Goal: Information Seeking & Learning: Find specific fact

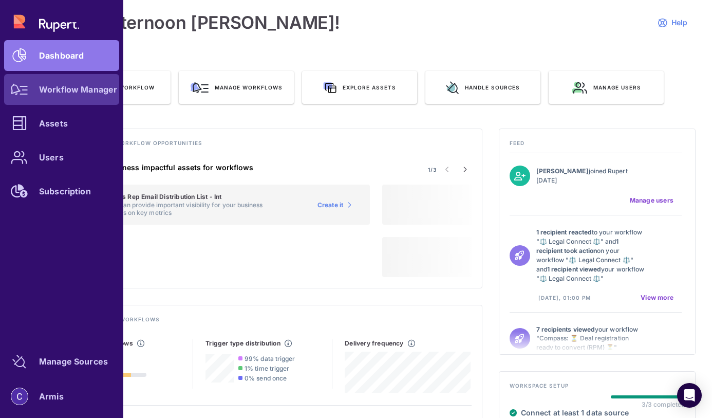
click at [22, 85] on icon at bounding box center [19, 89] width 17 height 11
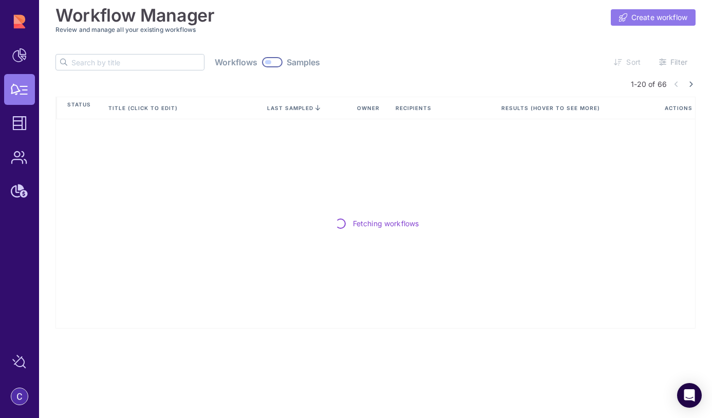
click at [644, 20] on span "Create workflow" at bounding box center [659, 17] width 56 height 10
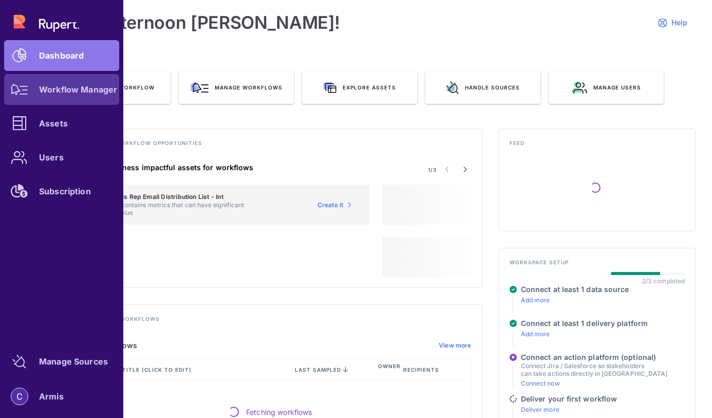
click at [23, 96] on div at bounding box center [19, 89] width 31 height 31
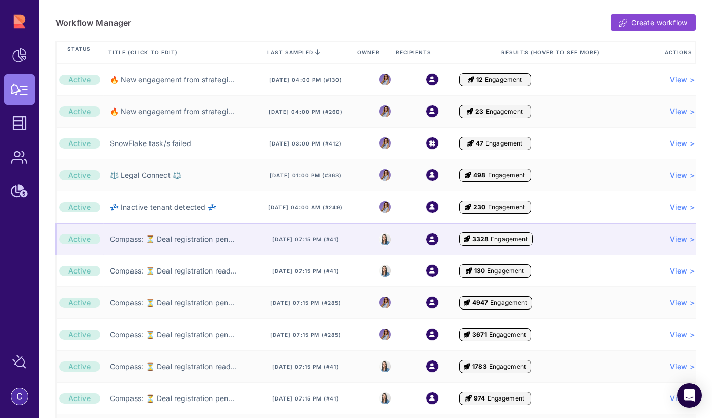
scroll to position [249, 0]
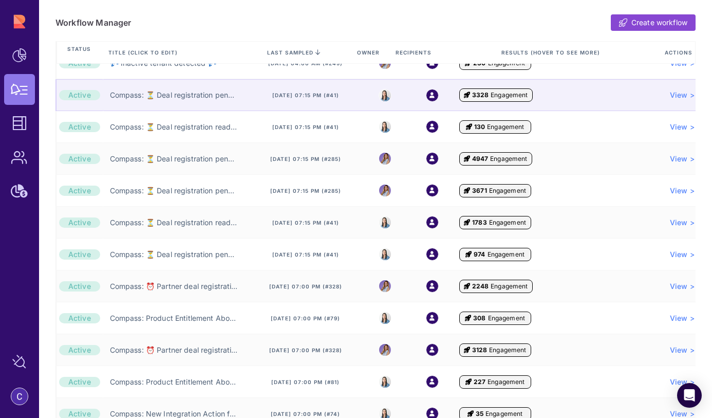
click at [167, 319] on link "Compass: Product Entitlement About to Expire (Partner Account) ⏰" at bounding box center [174, 318] width 128 height 10
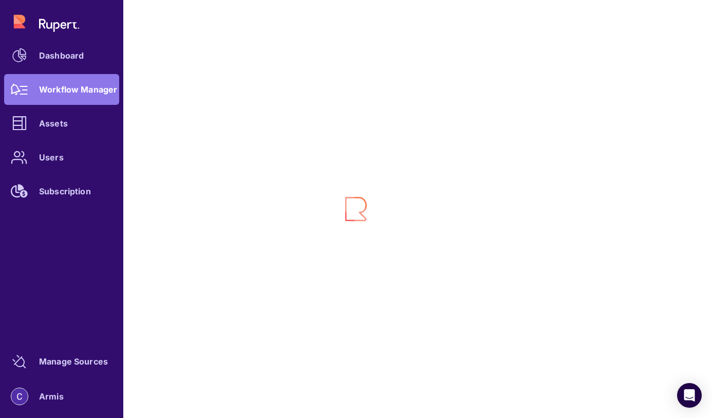
click at [33, 96] on div "Dashboard Workflow Manager Assets Users Subscription" at bounding box center [61, 106] width 115 height 200
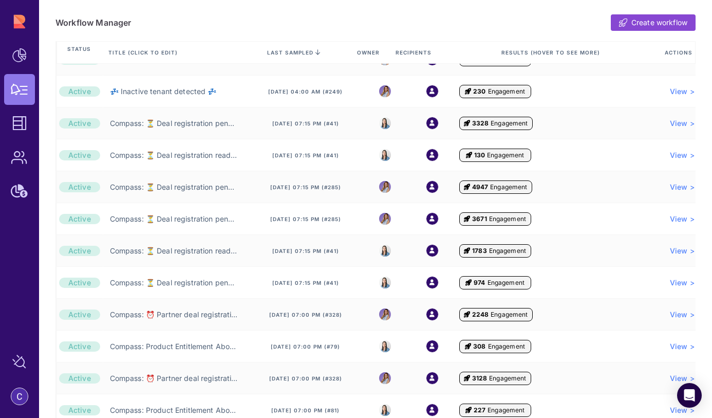
scroll to position [406, 0]
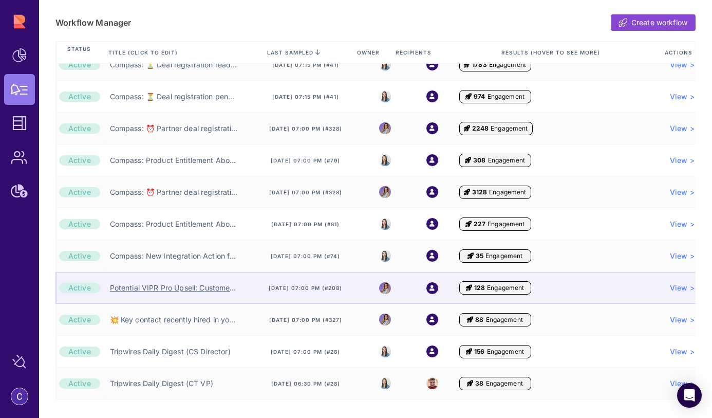
click at [164, 286] on link "Potential VIPR Pro Upsell: Customers with Multiple Vulnerability Scanners" at bounding box center [174, 288] width 128 height 10
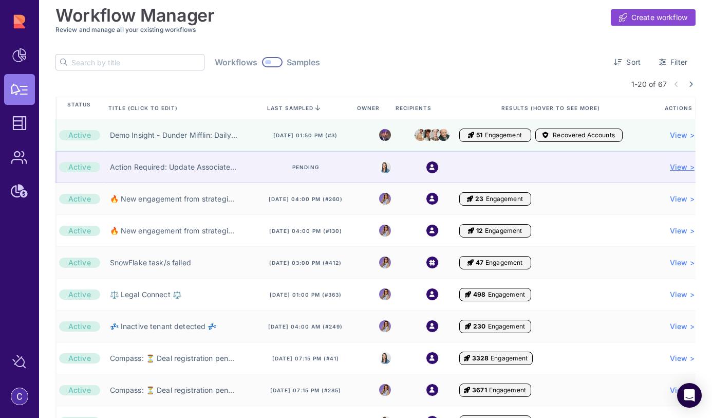
click at [687, 167] on span "View >" at bounding box center [682, 167] width 25 height 10
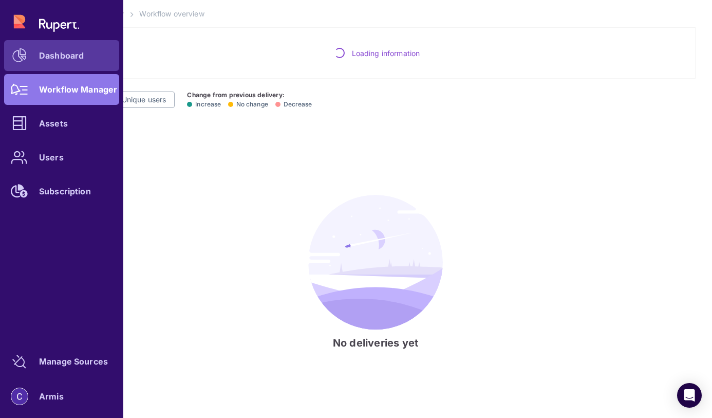
click at [55, 58] on div "Dashboard" at bounding box center [61, 55] width 45 height 6
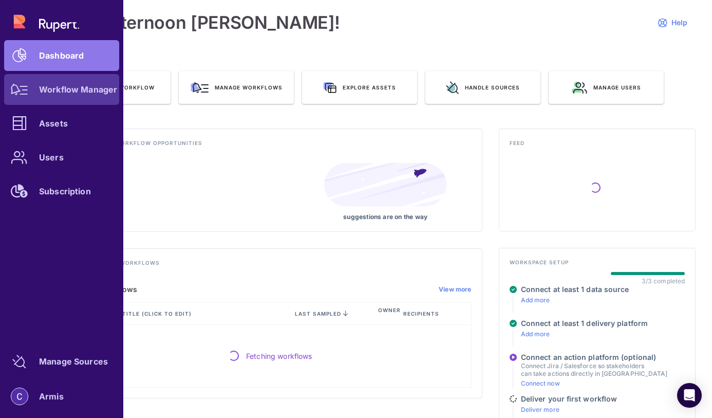
click at [24, 85] on icon at bounding box center [19, 89] width 17 height 11
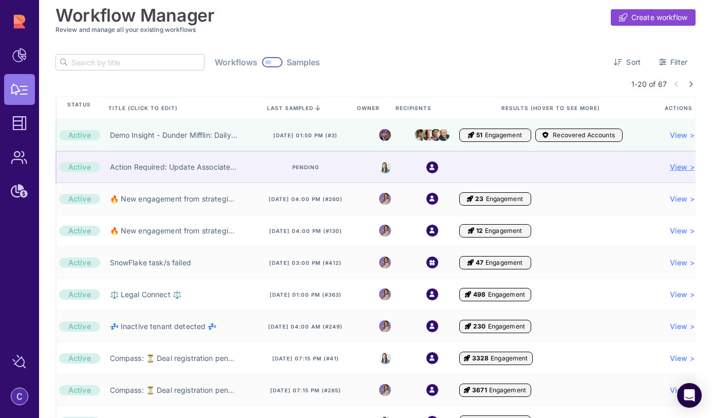
click at [685, 167] on span "View >" at bounding box center [682, 167] width 25 height 10
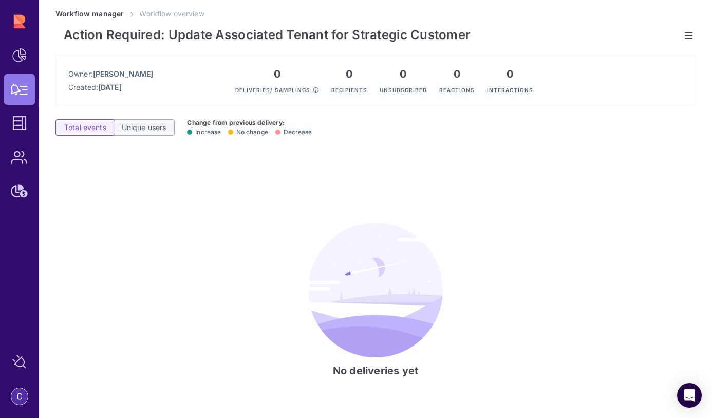
click at [158, 128] on span "Unique users" at bounding box center [144, 127] width 45 height 10
click at [95, 127] on span "Total events" at bounding box center [85, 127] width 42 height 10
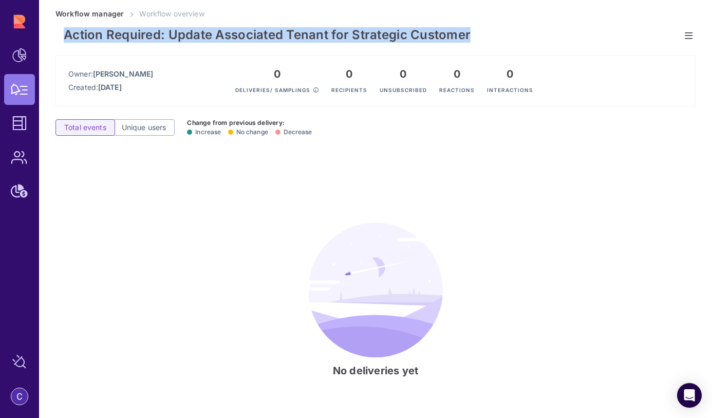
drag, startPoint x: 67, startPoint y: 36, endPoint x: 479, endPoint y: 39, distance: 412.5
click at [479, 39] on h1 "Action Required: Update Associated Tenant for Strategic Customer" at bounding box center [375, 33] width 640 height 28
copy span "Action Required: Update Associated Tenant for Strategic Customer"
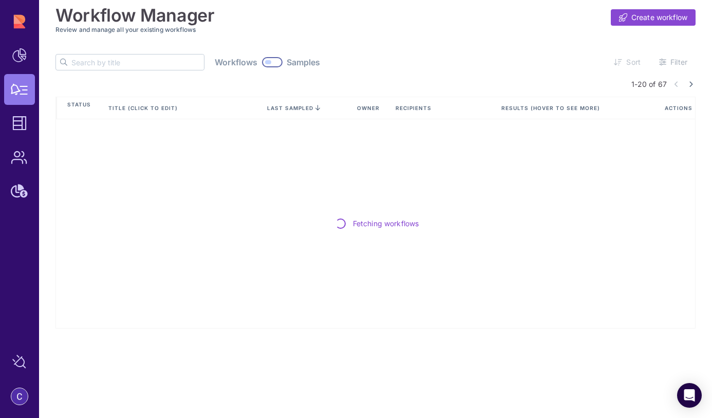
drag, startPoint x: 239, startPoint y: 64, endPoint x: 232, endPoint y: 64, distance: 7.7
click at [262, 63] on div at bounding box center [272, 62] width 21 height 10
click at [106, 61] on input "text" at bounding box center [137, 61] width 133 height 15
paste input "Action Required: Update Associated Tenant for Strategic Customer"
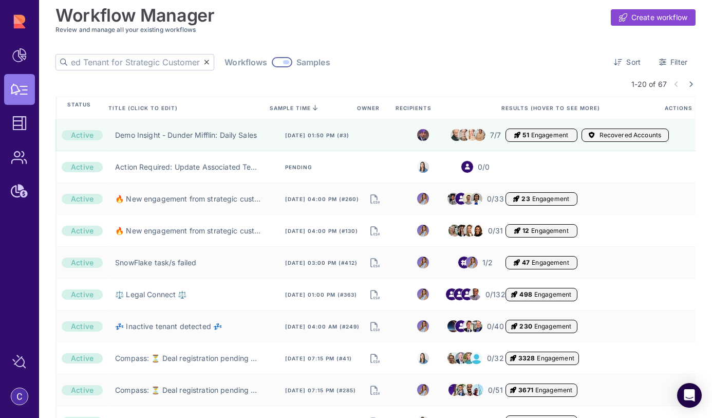
type input "Action Required: Update Associated Tenant for Strategic Customer"
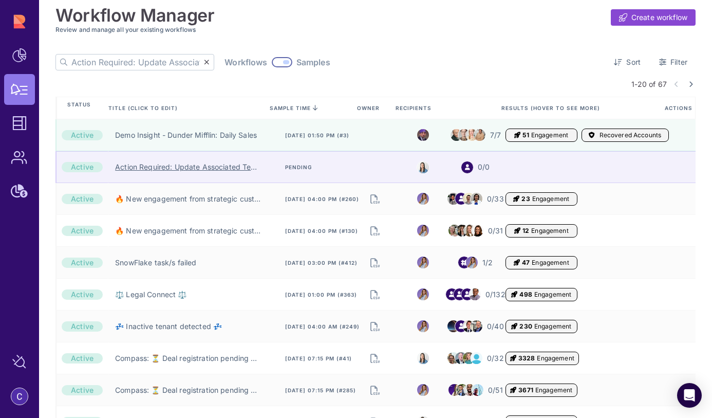
click at [223, 168] on link "Action Required: Update Associated Tenant for Strategic Customer" at bounding box center [187, 167] width 145 height 10
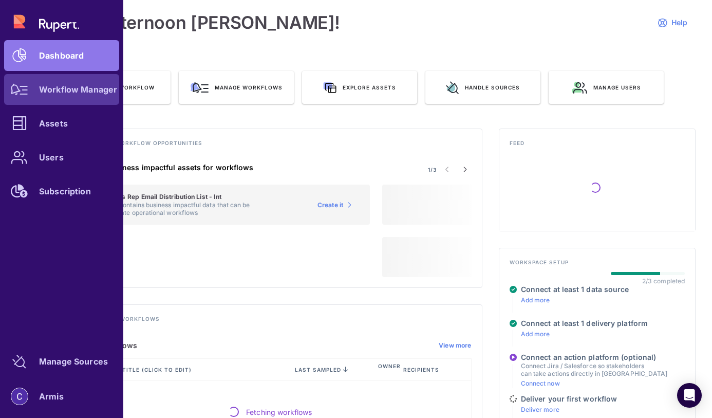
click at [29, 96] on div at bounding box center [19, 89] width 31 height 31
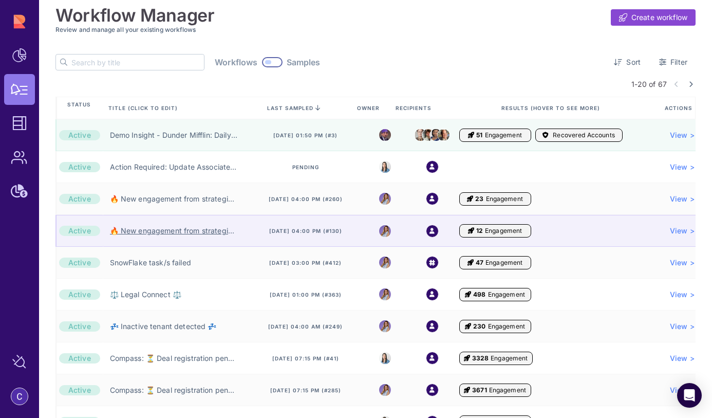
click at [139, 229] on link "🔥 New engagement from strategic customer 🔥 (AE)" at bounding box center [174, 231] width 128 height 10
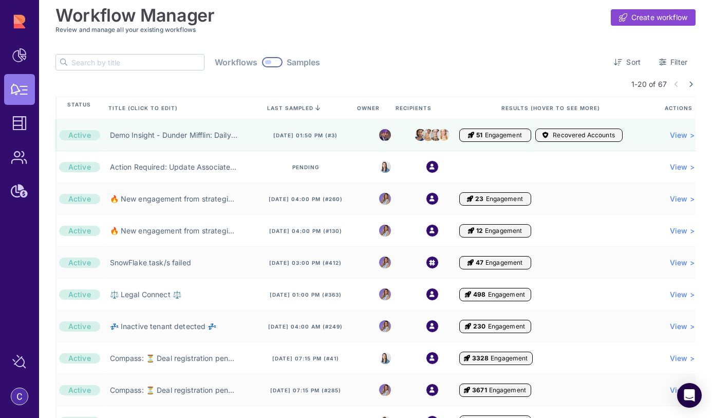
click at [125, 66] on input "text" at bounding box center [137, 61] width 133 height 15
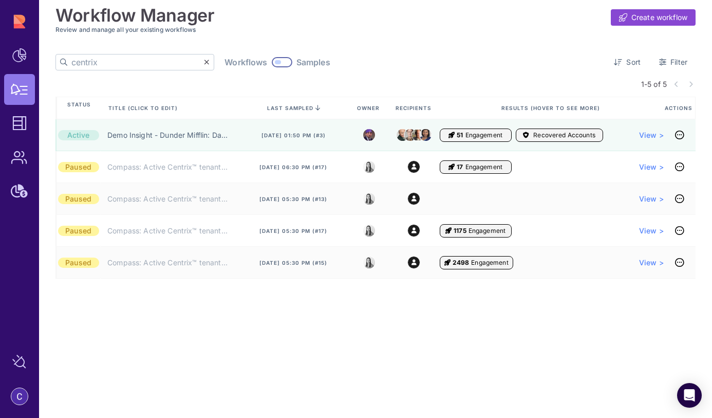
type input "centrix"
click at [96, 66] on input "centrix" at bounding box center [137, 61] width 133 height 15
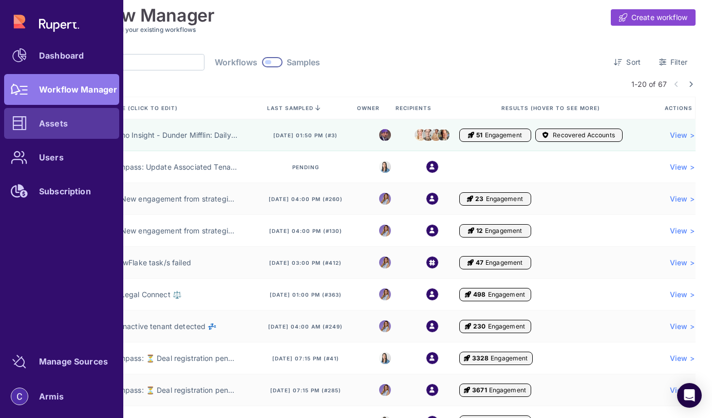
click at [27, 125] on div at bounding box center [19, 123] width 31 height 31
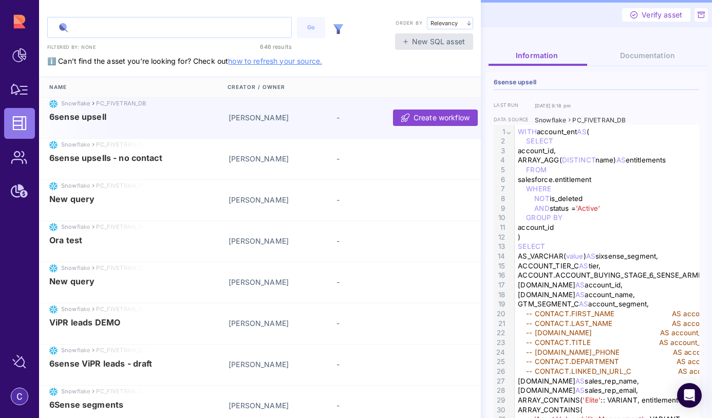
click at [151, 27] on input "text" at bounding box center [170, 27] width 244 height 20
paste input "Active_Prod_Tenants_in_Ops_but_not_SFDC_for_Strategic_Customers"
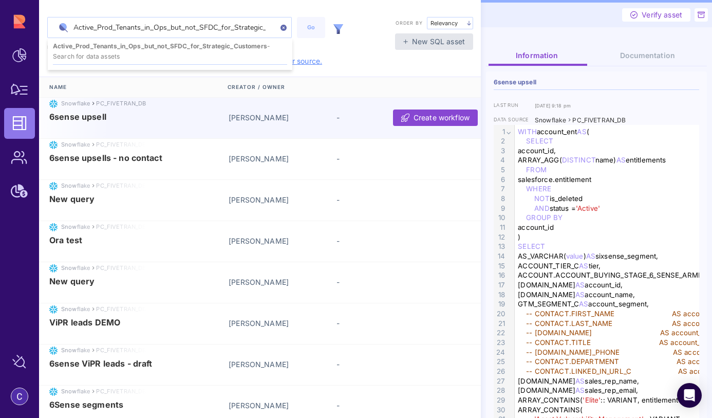
scroll to position [0, 34]
type input "Active_Prod_Tenants_in_Ops_but_not_SFDC_for_Strategic_Customers"
click at [304, 28] on div "Go" at bounding box center [311, 27] width 18 height 9
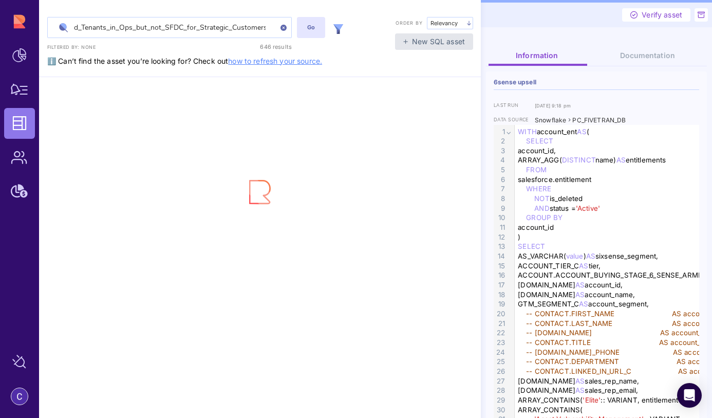
scroll to position [0, 0]
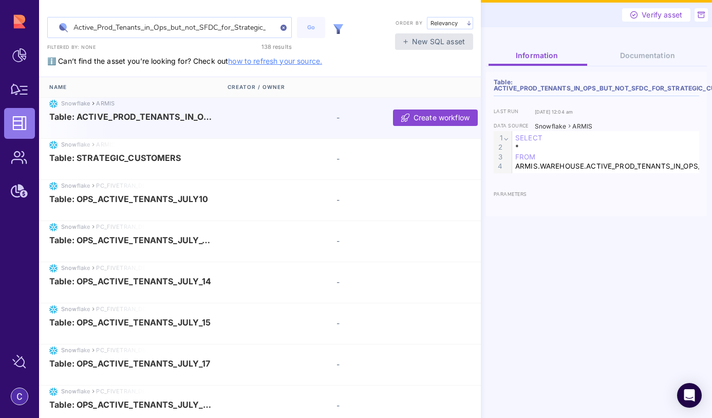
click at [198, 120] on span "Table: ACTIVE_PROD_TENANTS_IN_OPS_BUT_NOT_SFDC_FOR_STRATEGIC_CUSTOMERS" at bounding box center [130, 116] width 163 height 9
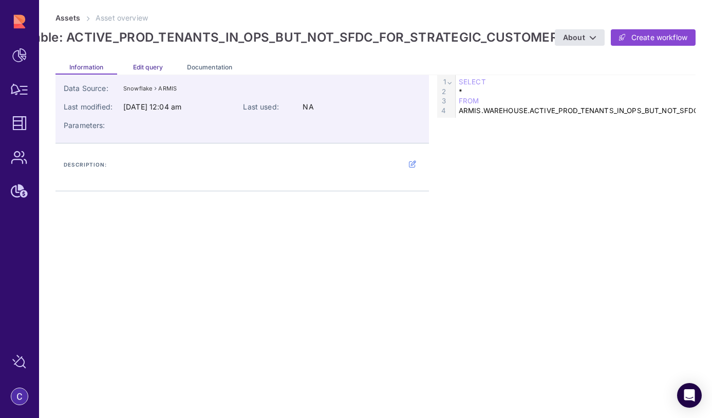
click at [158, 65] on span "Edit query" at bounding box center [148, 67] width 30 height 8
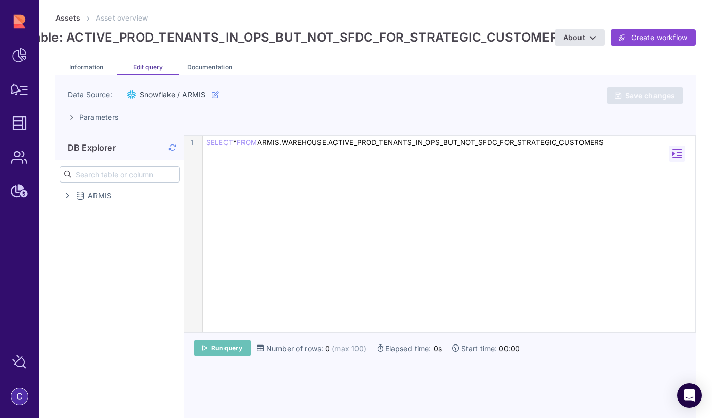
click at [229, 350] on span "Run query" at bounding box center [226, 348] width 31 height 8
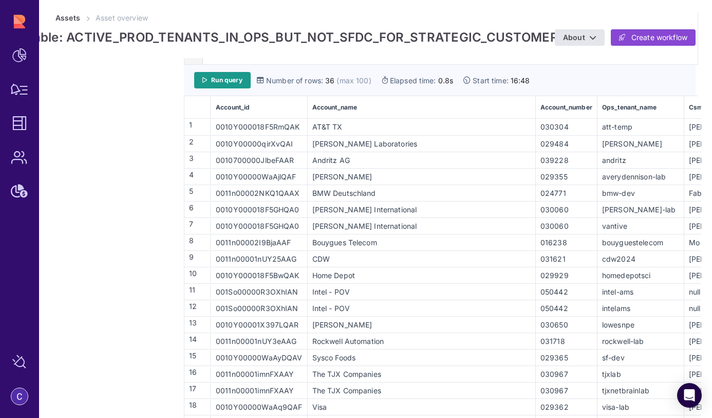
scroll to position [291, 0]
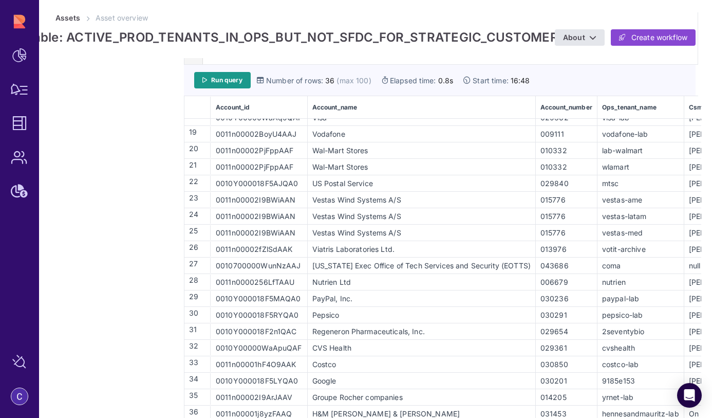
click at [464, 315] on div "Pepsico" at bounding box center [421, 314] width 227 height 11
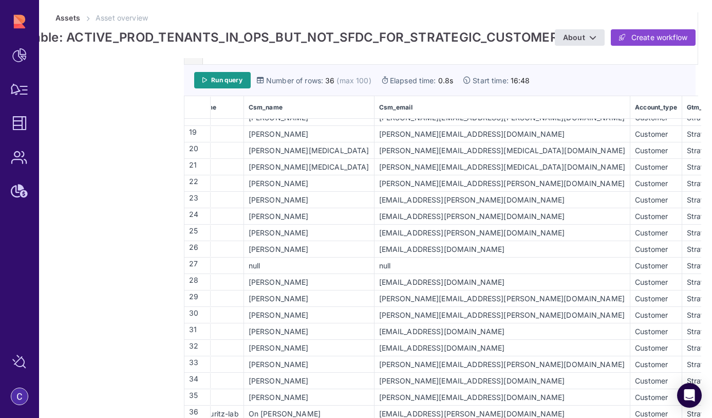
scroll to position [291, 451]
